Goal: Transaction & Acquisition: Register for event/course

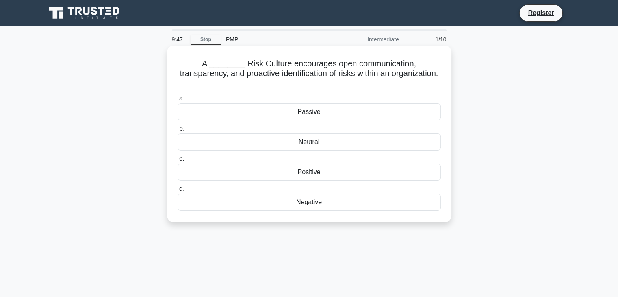
click at [317, 163] on div "Positive" at bounding box center [309, 171] width 263 height 17
click at [178, 161] on input "c. Positive" at bounding box center [178, 158] width 0 height 5
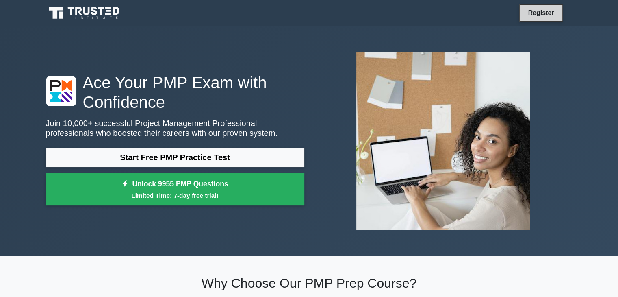
click at [534, 16] on link "Register" at bounding box center [541, 13] width 36 height 10
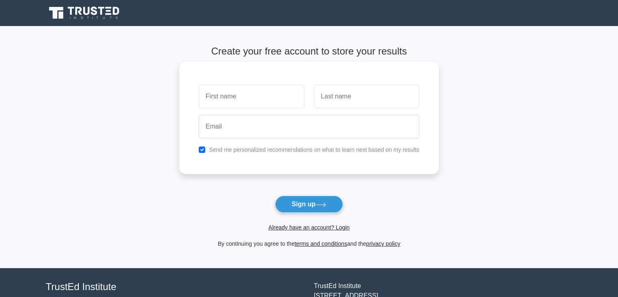
click at [280, 100] on input "text" at bounding box center [251, 96] width 105 height 24
drag, startPoint x: 260, startPoint y: 95, endPoint x: 136, endPoint y: 96, distance: 123.9
click at [136, 96] on main "Create your free account to store your results Ghansham Send me personalized re…" at bounding box center [309, 147] width 618 height 242
type input "sham"
type input "[PERSON_NAME]"
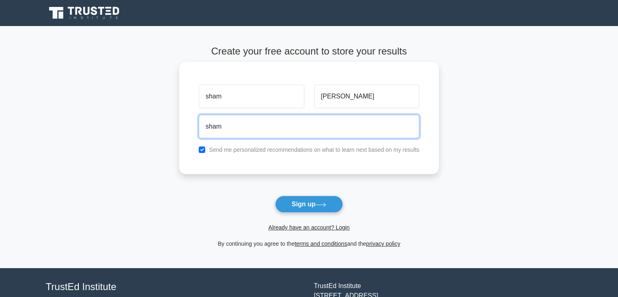
type input "[EMAIL_ADDRESS][PERSON_NAME][DOMAIN_NAME]"
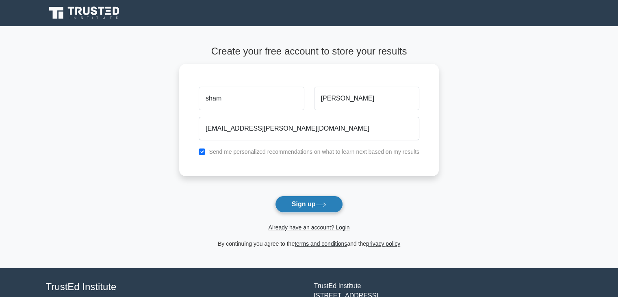
click at [301, 206] on button "Sign up" at bounding box center [309, 203] width 68 height 17
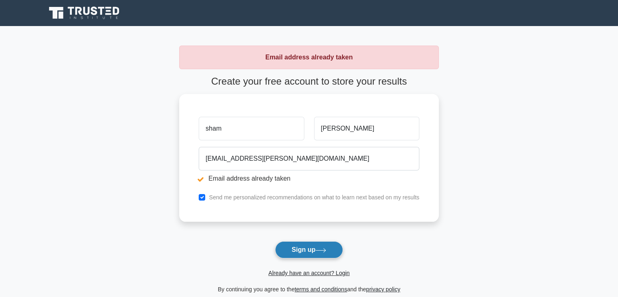
click at [307, 246] on button "Sign up" at bounding box center [309, 249] width 68 height 17
click at [307, 273] on link "Already have an account? Login" at bounding box center [308, 272] width 81 height 6
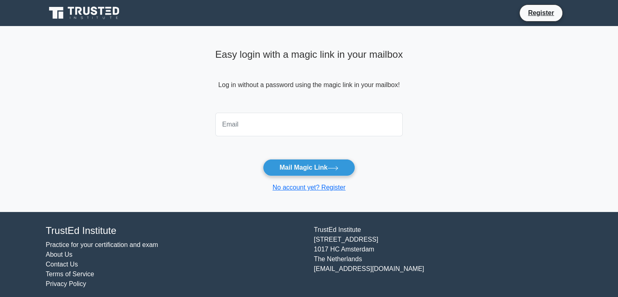
click at [270, 127] on input "email" at bounding box center [309, 125] width 188 height 24
type input "[EMAIL_ADDRESS][PERSON_NAME][DOMAIN_NAME]"
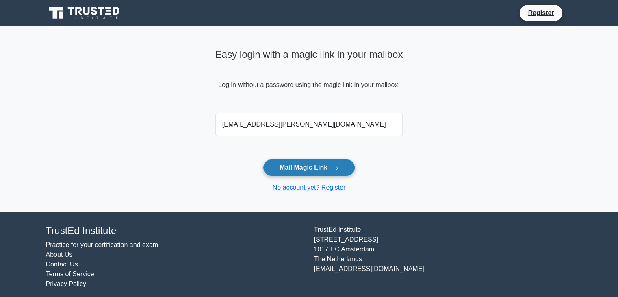
click at [306, 172] on button "Mail Magic Link" at bounding box center [309, 167] width 92 height 17
